Goal: Task Accomplishment & Management: Use online tool/utility

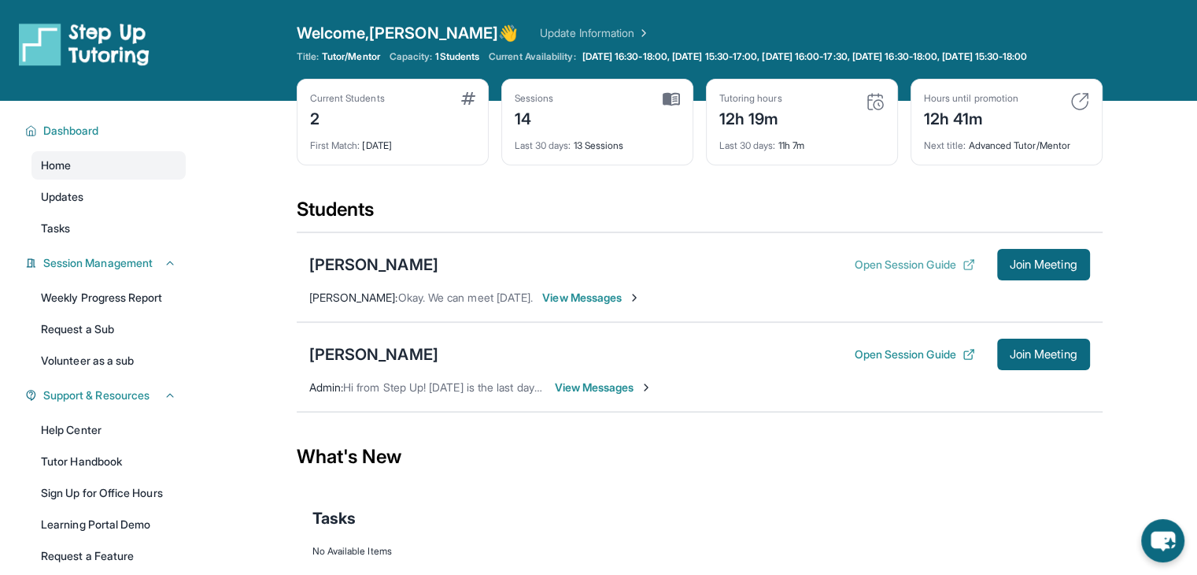
click at [864, 272] on button "Open Session Guide" at bounding box center [914, 265] width 120 height 16
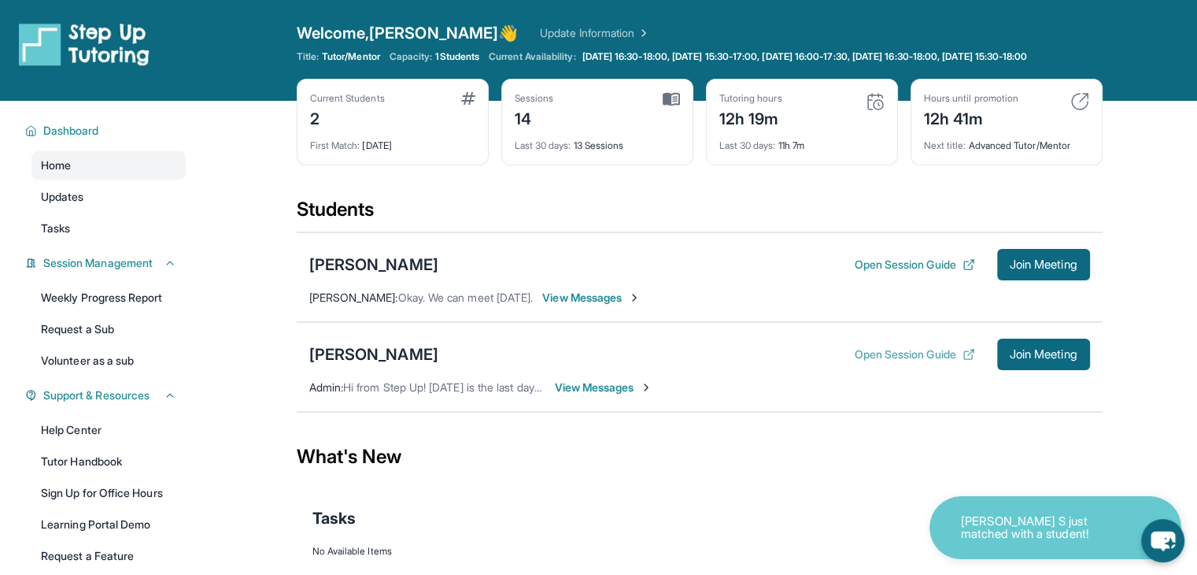
click at [914, 362] on button "Open Session Guide" at bounding box center [914, 354] width 120 height 16
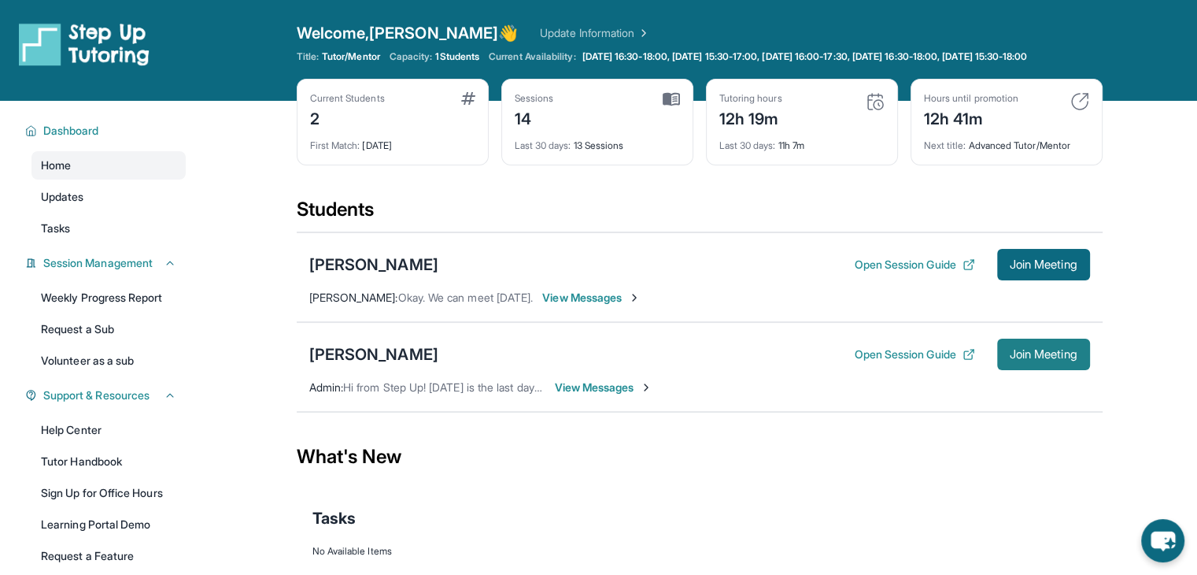
click at [1071, 359] on span "Join Meeting" at bounding box center [1044, 354] width 68 height 9
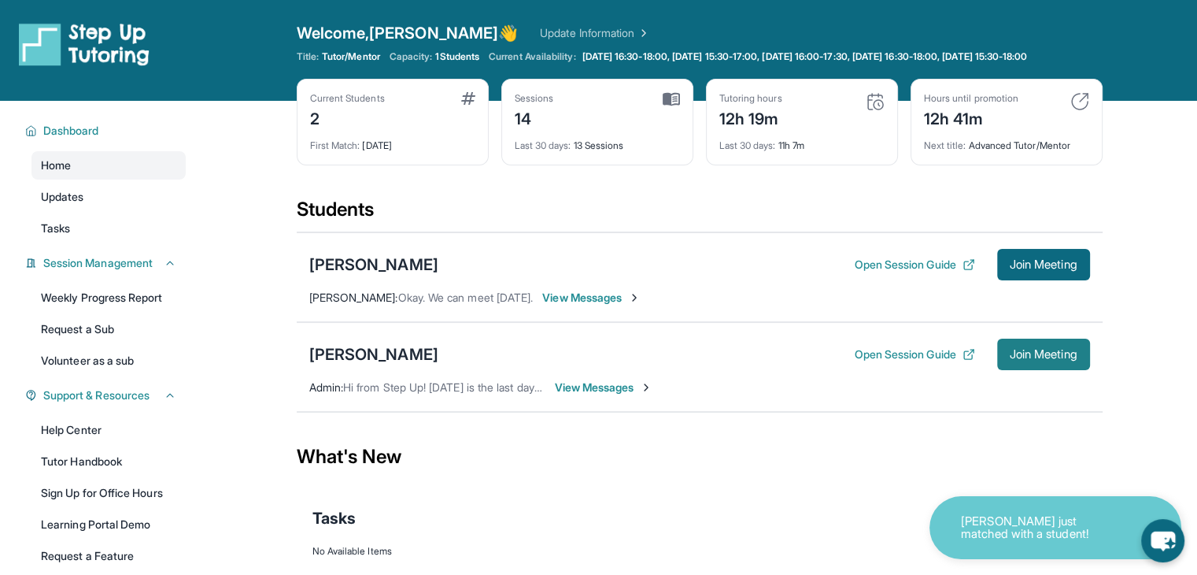
click at [1023, 353] on button "Join Meeting" at bounding box center [1043, 354] width 93 height 31
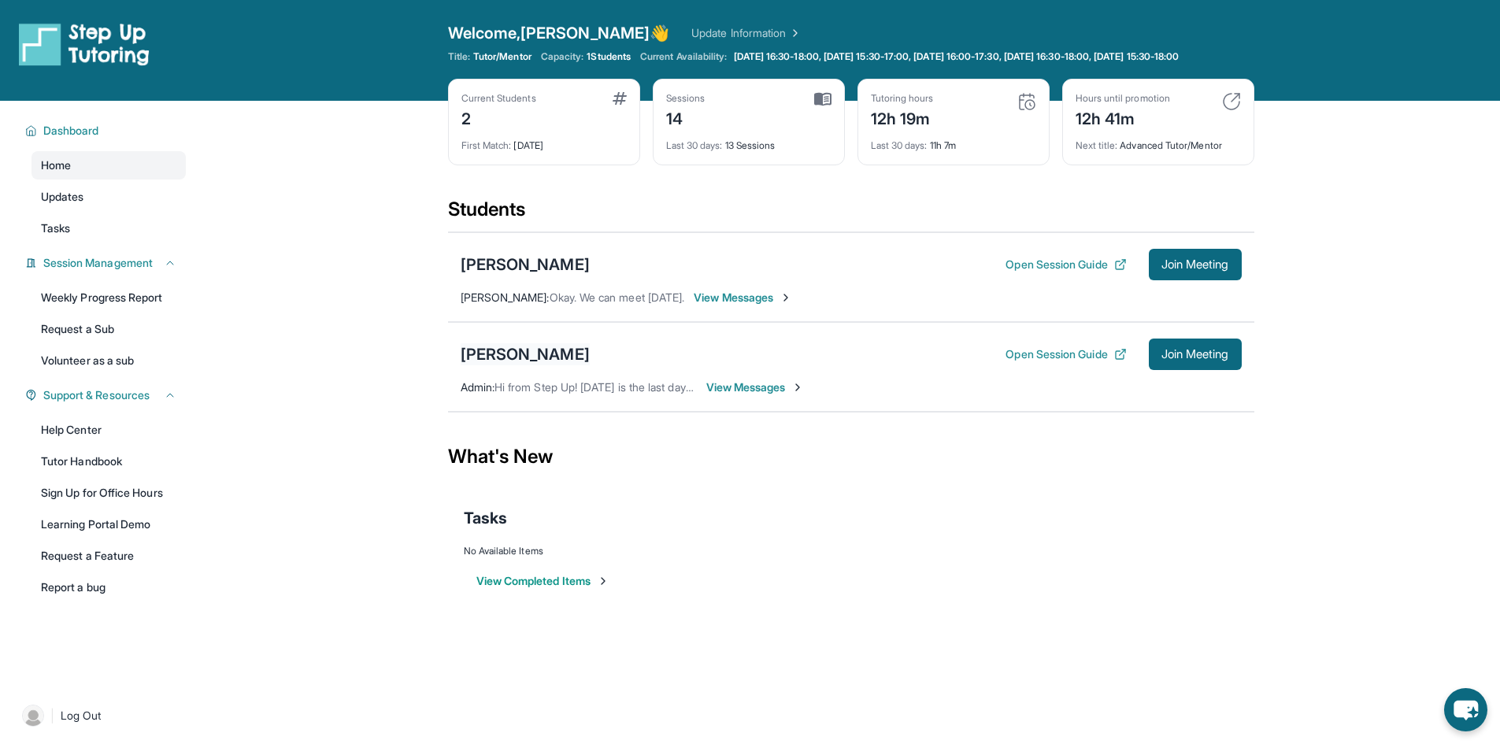
click at [559, 365] on div "[PERSON_NAME]" at bounding box center [525, 354] width 129 height 22
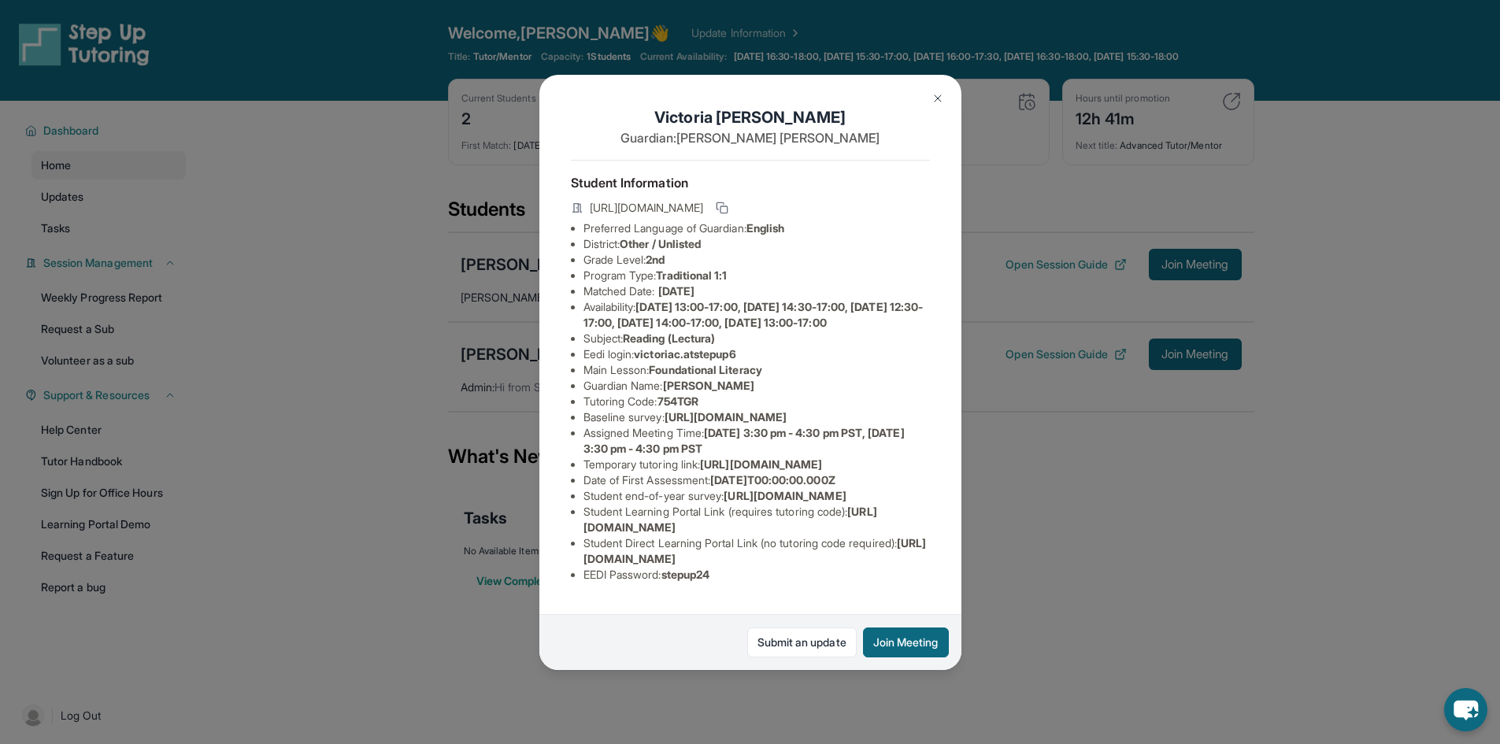
scroll to position [170, 0]
click at [941, 95] on img at bounding box center [937, 98] width 13 height 13
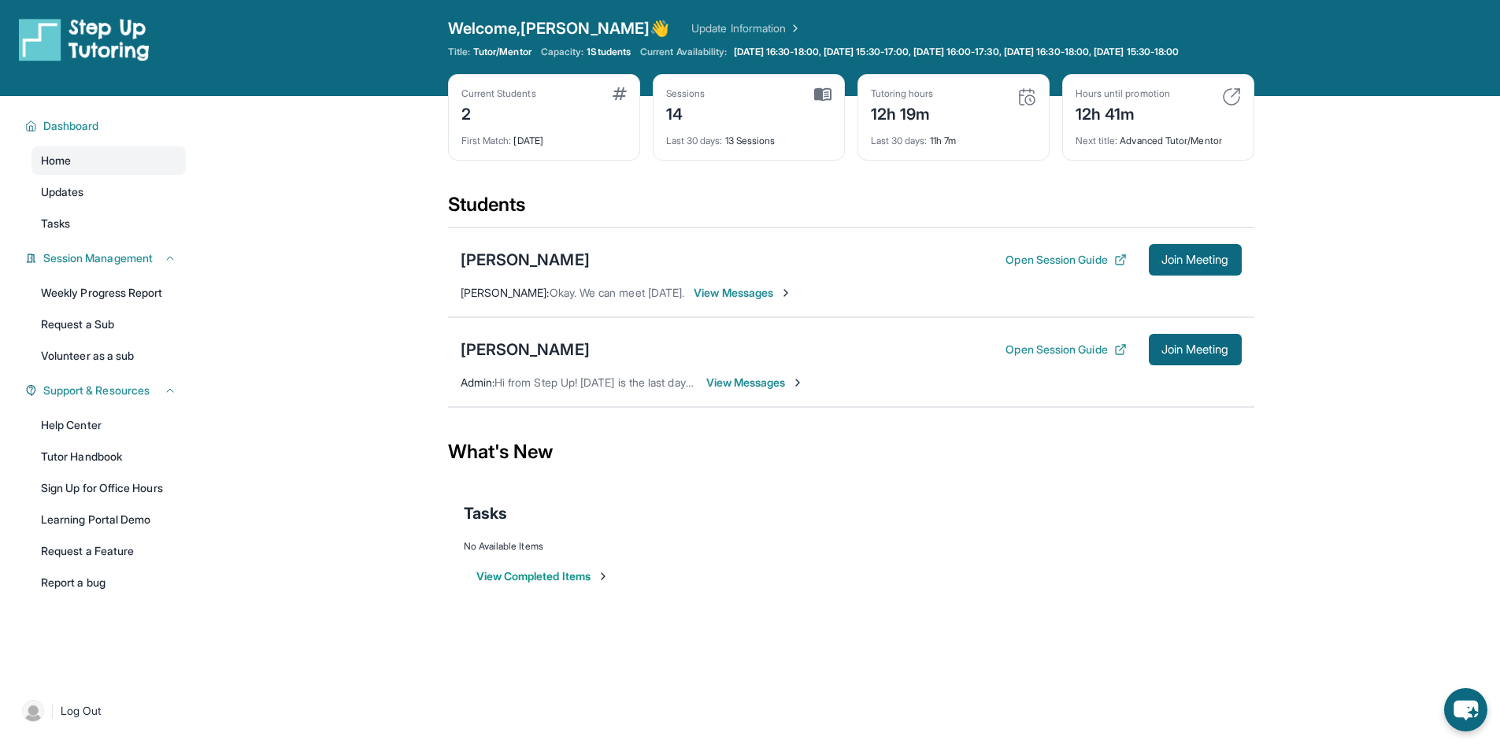
scroll to position [0, 0]
